Goal: Consume media (video, audio)

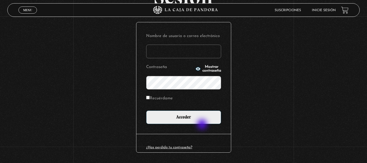
scroll to position [74, 0]
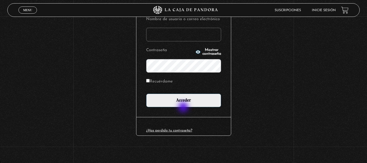
type input "elizabethx6488@gmail.com"
click at [184, 107] on div "Nombre de usuario o correo electrónico elizabethx6488@gmail.com Contraseña Most…" at bounding box center [183, 60] width 95 height 111
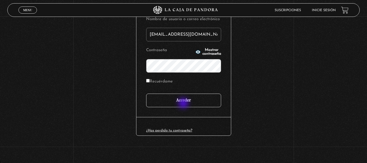
click at [184, 103] on input "Acceder" at bounding box center [183, 100] width 75 height 14
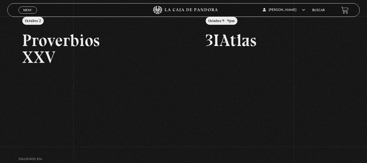
scroll to position [81, 0]
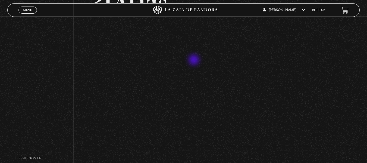
scroll to position [54, 0]
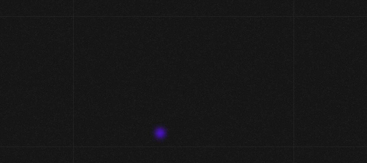
scroll to position [54, 0]
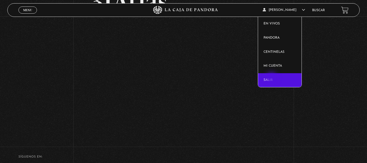
click at [272, 78] on link "Salir" at bounding box center [279, 80] width 43 height 14
